Goal: Task Accomplishment & Management: Use online tool/utility

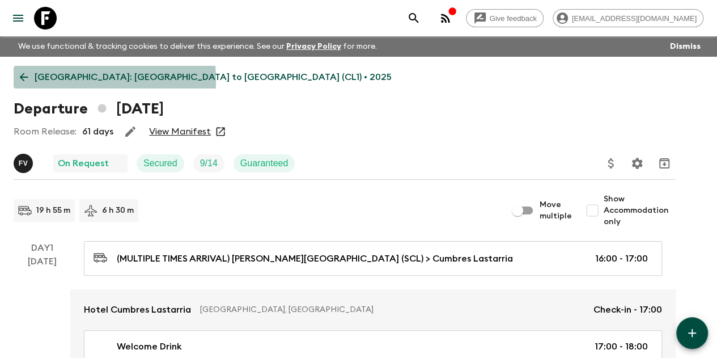
click at [30, 81] on icon at bounding box center [24, 77] width 12 height 12
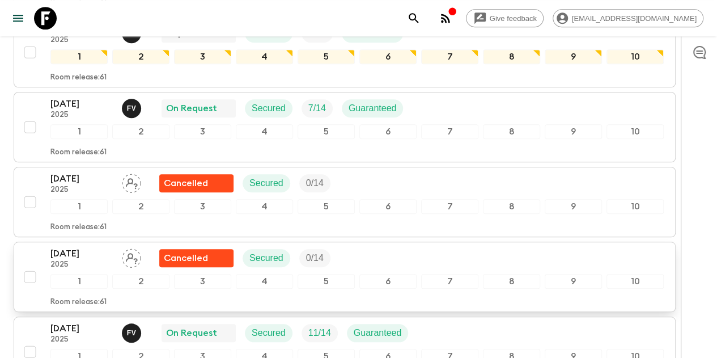
scroll to position [453, 0]
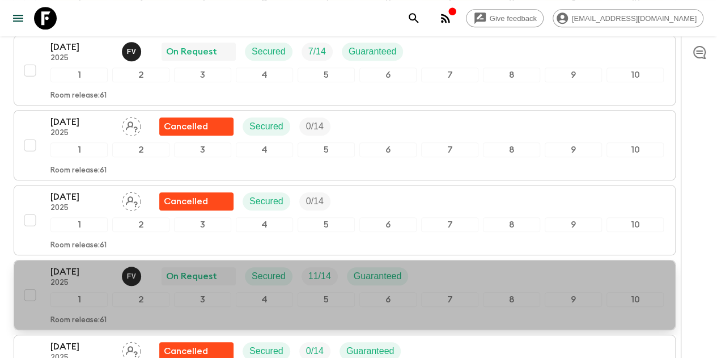
click at [98, 265] on p "[DATE]" at bounding box center [81, 272] width 62 height 14
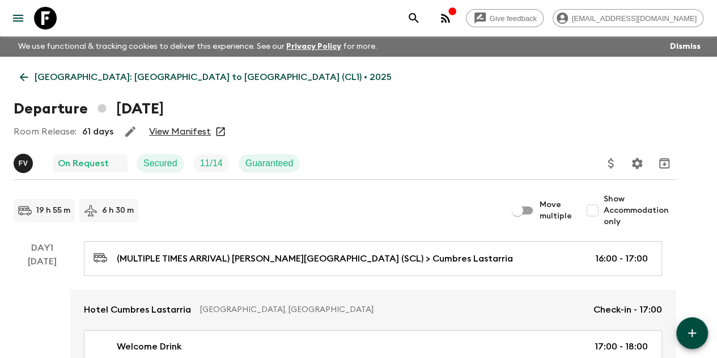
click at [184, 134] on link "View Manifest" at bounding box center [180, 131] width 62 height 11
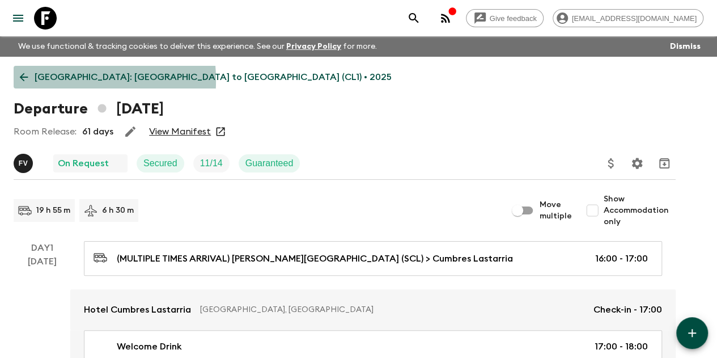
click at [30, 80] on icon at bounding box center [24, 77] width 12 height 12
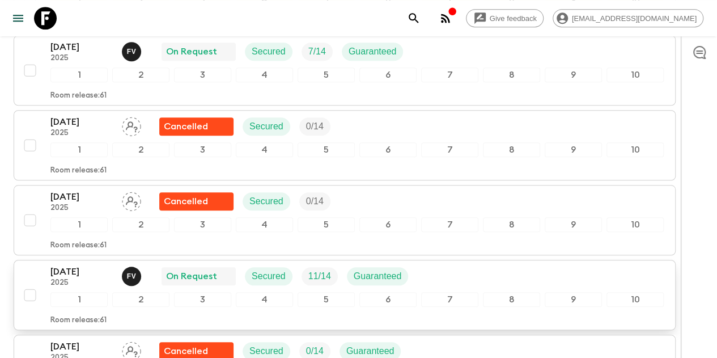
scroll to position [510, 0]
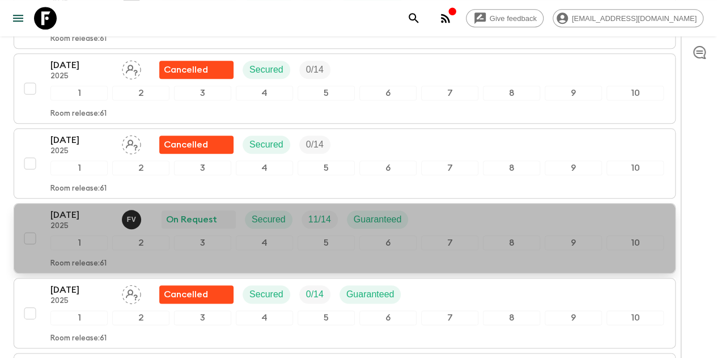
click at [103, 208] on p "[DATE]" at bounding box center [81, 215] width 62 height 14
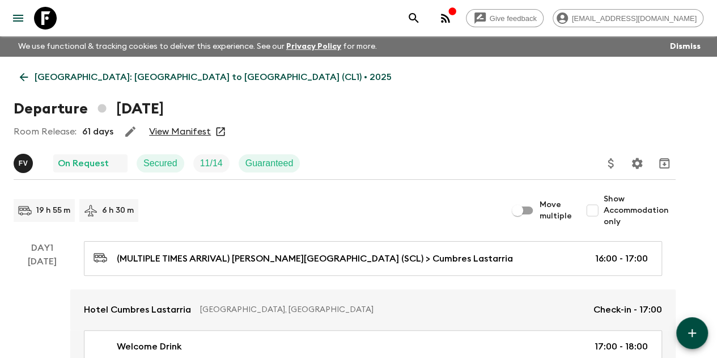
click at [618, 158] on icon "Update Price, Early Bird Discount and Costs" at bounding box center [611, 163] width 14 height 14
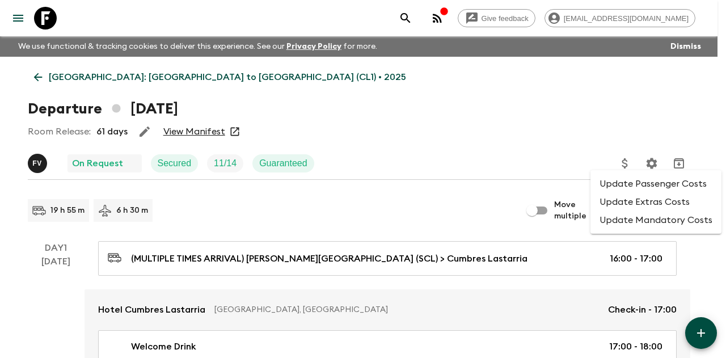
click at [650, 206] on li "Update Extras Costs" at bounding box center [655, 202] width 131 height 18
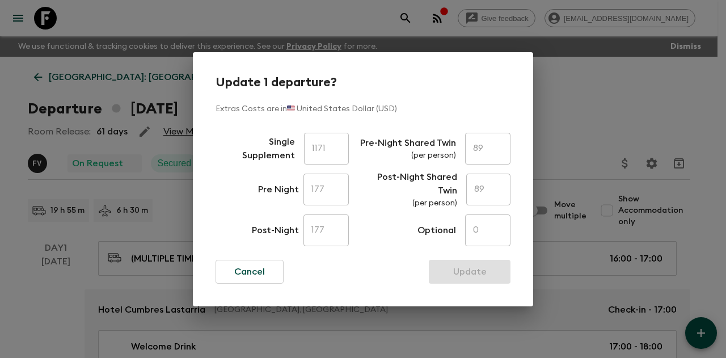
click at [597, 108] on div "Update 1 departure? Extras Costs are in 🇺🇸 United States Dollar (USD) Single Su…" at bounding box center [363, 179] width 726 height 358
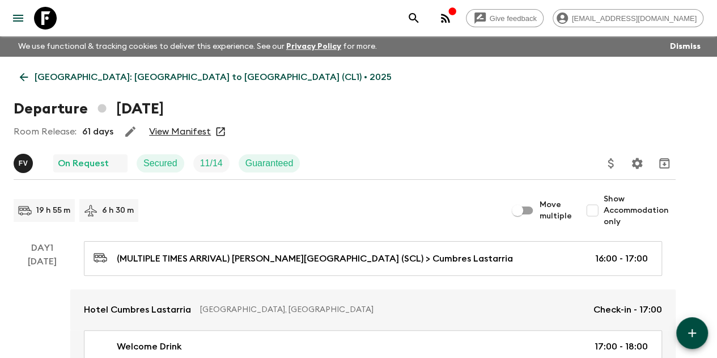
click at [618, 162] on icon "Update Price, Early Bird Discount and Costs" at bounding box center [611, 163] width 14 height 14
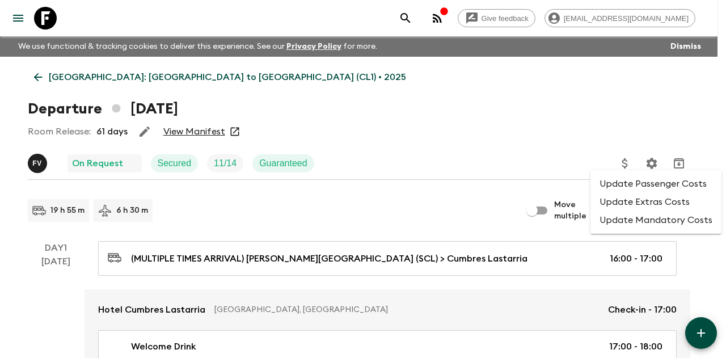
click at [618, 217] on li "Update Mandatory Costs" at bounding box center [655, 220] width 131 height 18
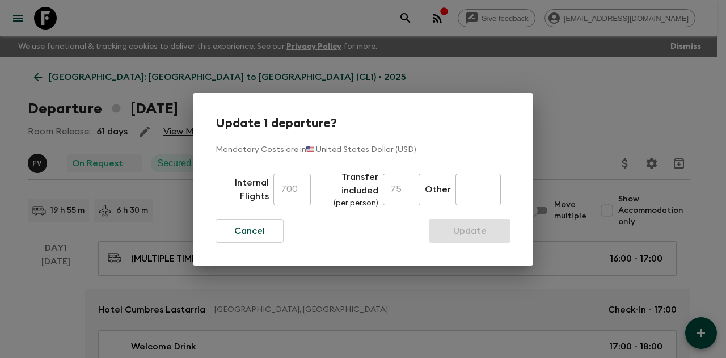
click at [559, 109] on div "Update 1 departure? Mandatory Costs are in 🇺🇸 United States Dollar (USD) Intern…" at bounding box center [363, 179] width 726 height 358
